Goal: Navigation & Orientation: Find specific page/section

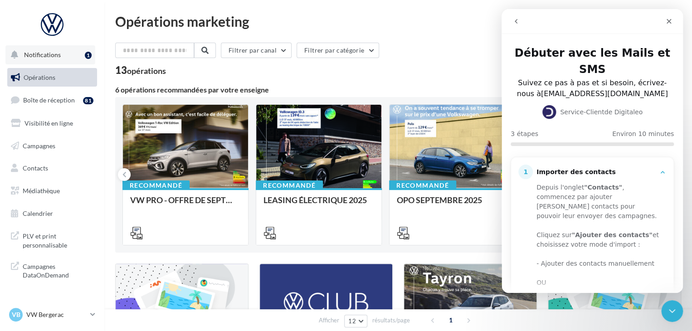
click at [80, 58] on button "Notifications 1" at bounding box center [50, 54] width 90 height 19
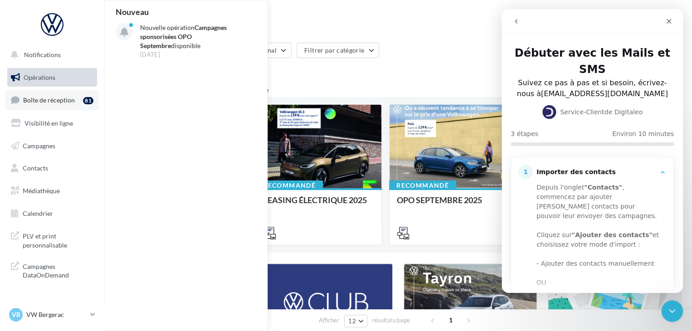
click at [57, 102] on span "Boîte de réception" at bounding box center [49, 100] width 52 height 8
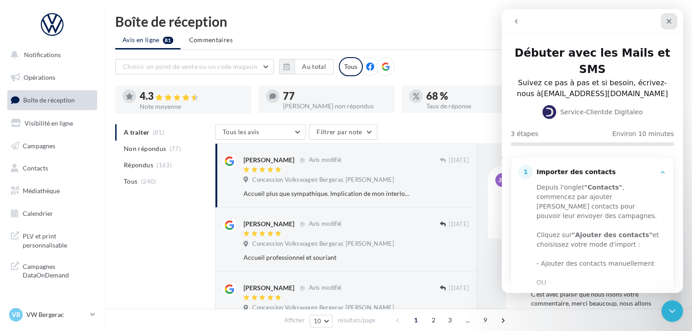
click at [665, 22] on icon "Fermer" at bounding box center [668, 21] width 7 height 7
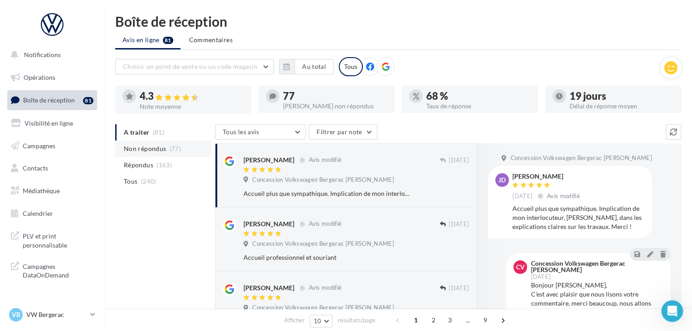
click at [170, 149] on span "(77)" at bounding box center [175, 148] width 11 height 7
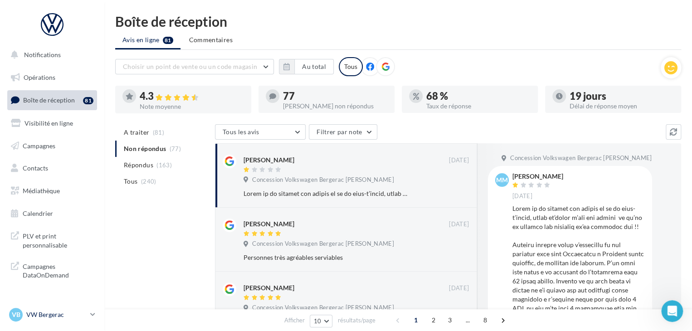
click at [75, 313] on p "VW Bergerac" at bounding box center [56, 314] width 60 height 9
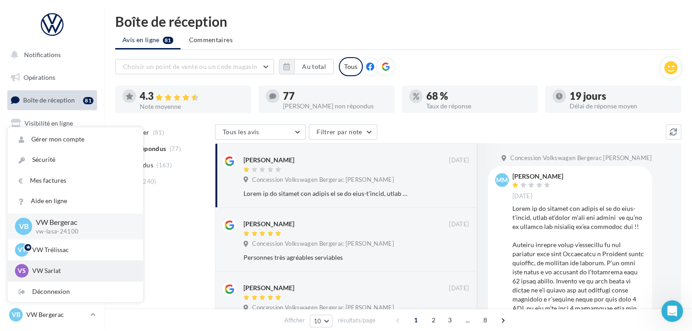
click at [73, 265] on div "VS VW Sarlat vw-lasa-24200" at bounding box center [75, 271] width 121 height 14
